Goal: Task Accomplishment & Management: Use online tool/utility

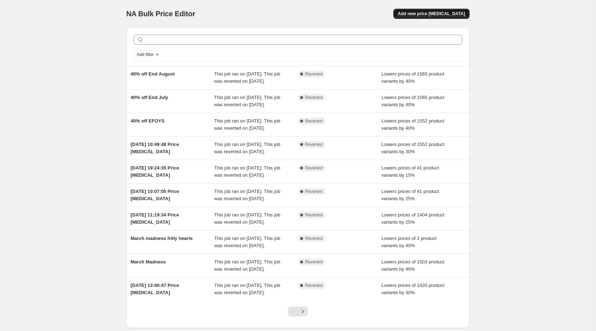
click at [433, 13] on span "Add new price [MEDICAL_DATA]" at bounding box center [431, 14] width 67 height 6
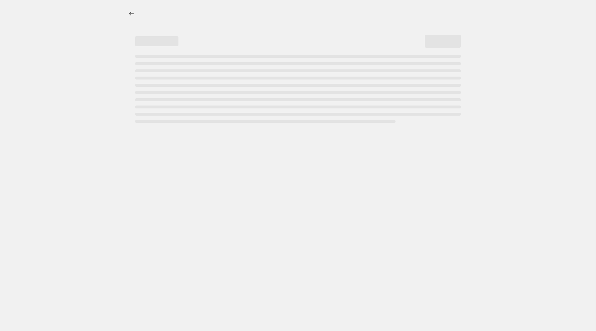
select select "percentage"
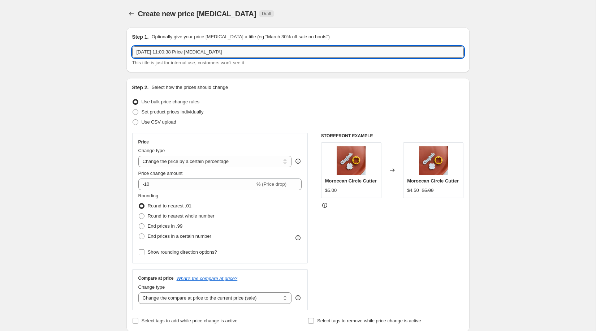
click at [310, 52] on input "[DATE] 11:00:38 Price [MEDICAL_DATA]" at bounding box center [298, 52] width 332 height 12
type input "September 40% Off"
click at [128, 17] on icon "Price change jobs" at bounding box center [131, 13] width 7 height 7
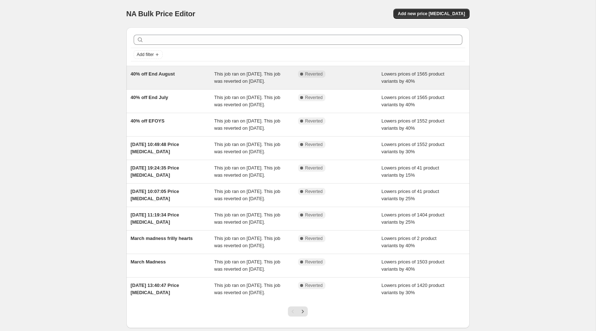
click at [315, 76] on span "Reverted" at bounding box center [314, 74] width 18 height 6
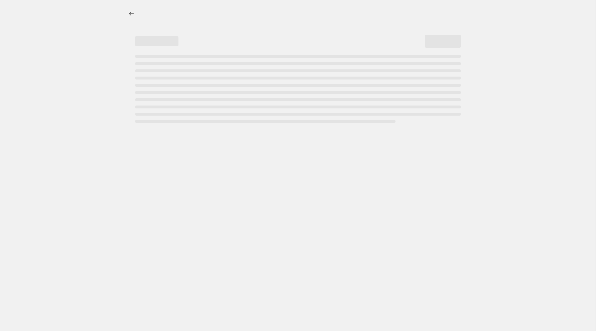
select select "percentage"
select select "collection"
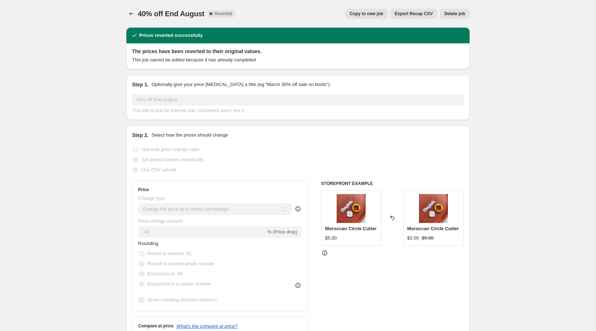
click at [370, 15] on span "Copy to new job" at bounding box center [367, 14] width 34 height 6
select select "percentage"
select select "collection"
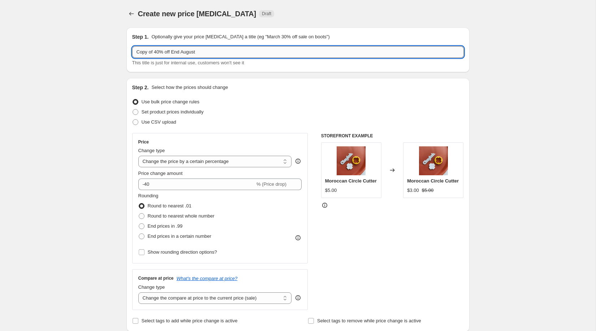
click at [189, 51] on input "Copy of 40% off End August" at bounding box center [298, 52] width 332 height 12
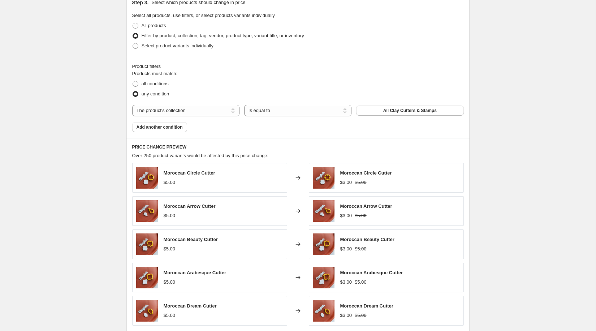
scroll to position [470, 0]
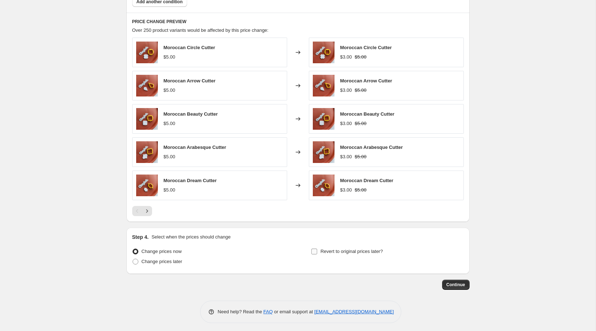
type input "Copy of 40% off End September"
click at [317, 249] on input "Revert to original prices later?" at bounding box center [314, 252] width 6 height 6
checkbox input "true"
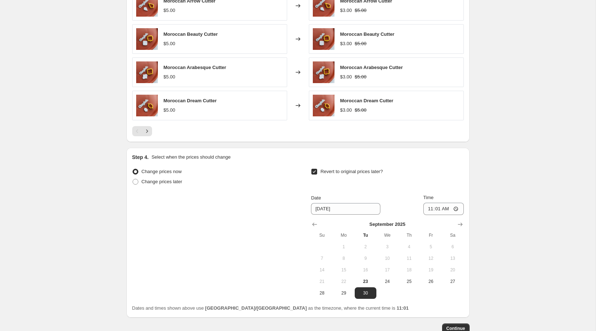
scroll to position [593, 0]
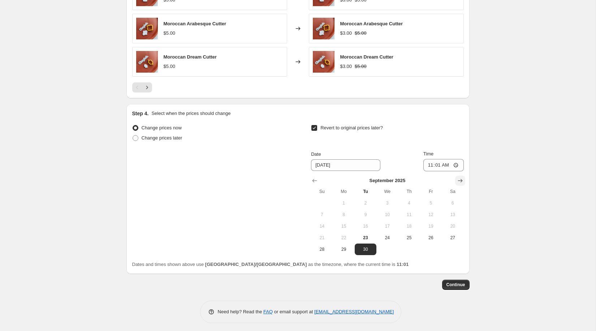
click at [459, 178] on icon "Show next month, October 2025" at bounding box center [460, 180] width 7 height 7
click at [392, 200] on span "1" at bounding box center [387, 203] width 16 height 6
type input "[DATE]"
click at [466, 281] on button "Continue" at bounding box center [455, 285] width 27 height 10
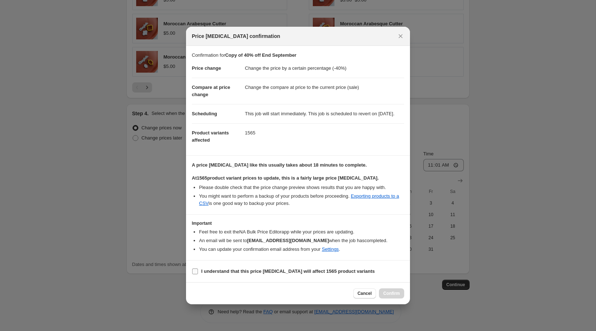
click at [242, 271] on span "I understand that this price [MEDICAL_DATA] will affect 1565 product variants" at bounding box center [288, 271] width 174 height 7
click at [198, 271] on input "I understand that this price [MEDICAL_DATA] will affect 1565 product variants" at bounding box center [195, 271] width 6 height 6
checkbox input "true"
click at [388, 295] on span "Confirm" at bounding box center [391, 293] width 17 height 6
